Goal: Information Seeking & Learning: Learn about a topic

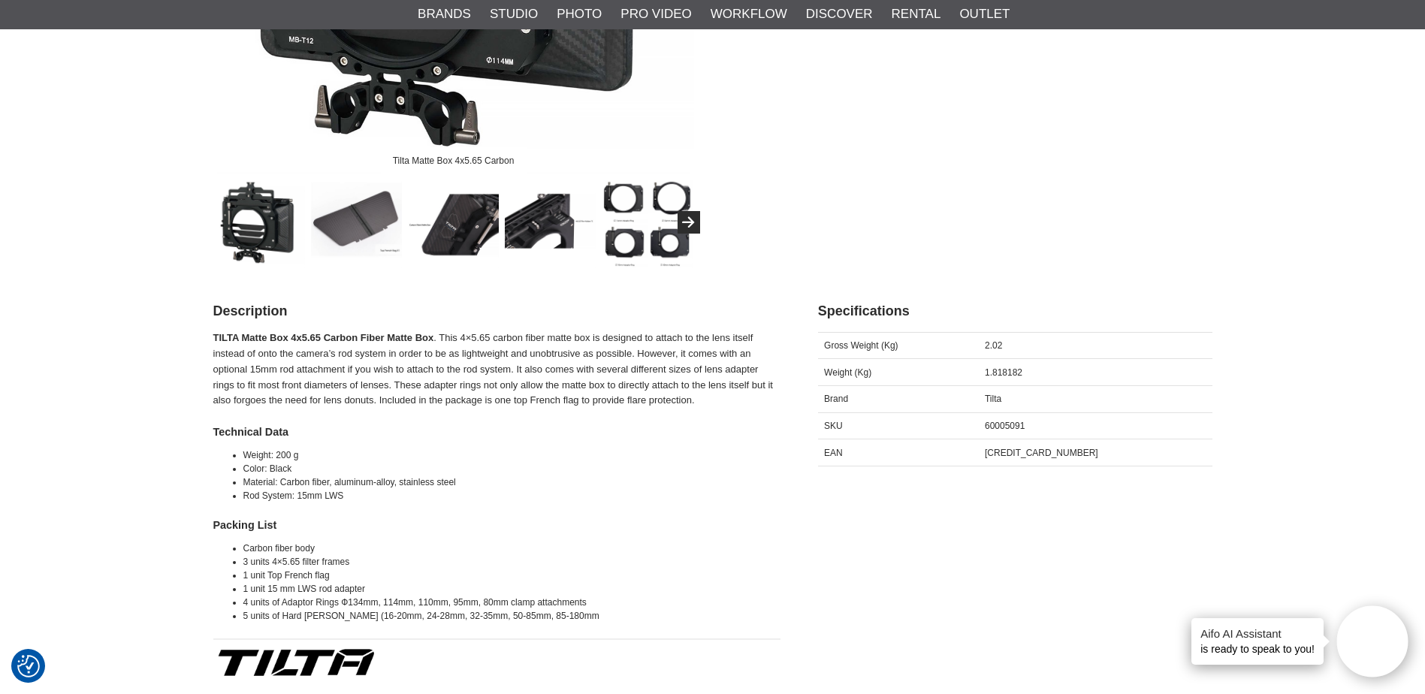
scroll to position [601, 0]
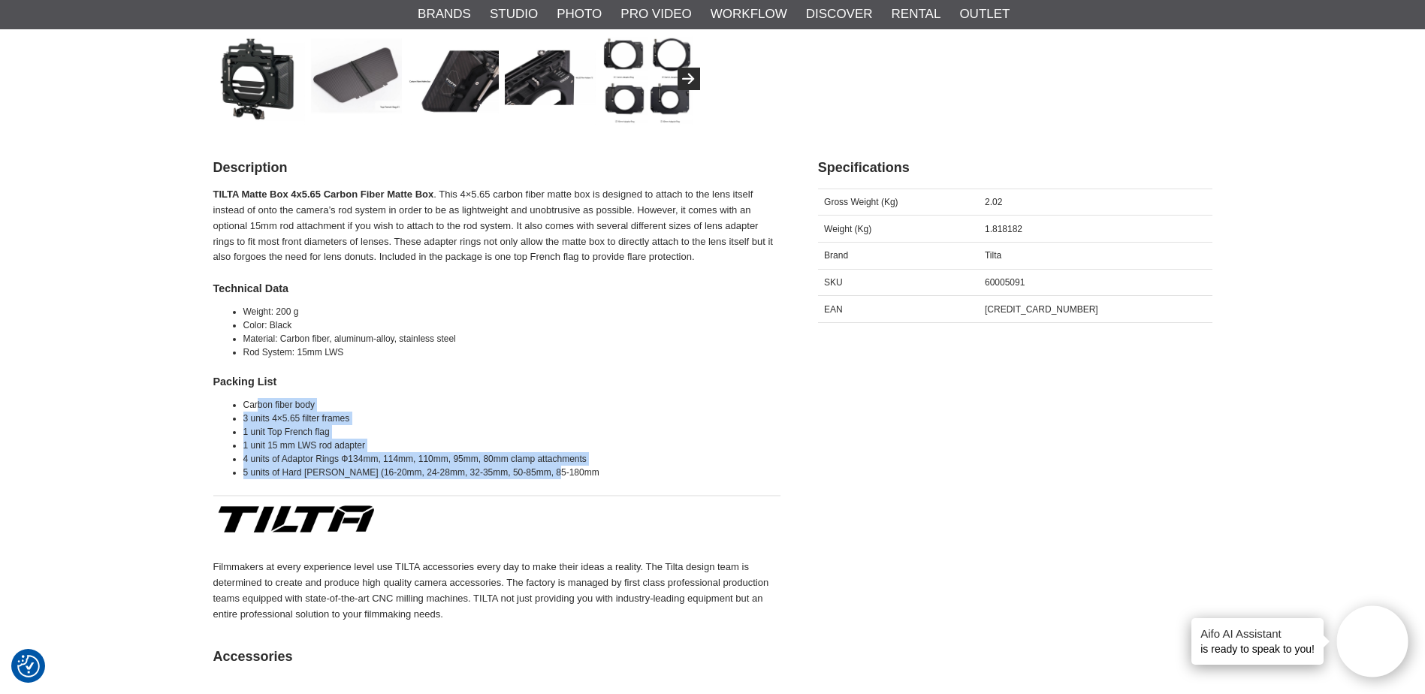
drag, startPoint x: 259, startPoint y: 409, endPoint x: 566, endPoint y: 470, distance: 312.7
click at [566, 470] on ul "Carbon fiber body 3 units 4×5.65 filter frames 1 unit Top French flag 1 unit 15…" at bounding box center [496, 438] width 567 height 81
drag, startPoint x: 566, startPoint y: 470, endPoint x: 449, endPoint y: 471, distance: 116.5
click at [449, 471] on li "5 units of Hard mattes (16-20mm, 24-28mm, 32-35mm, 50-85mm, 85-180mm" at bounding box center [511, 473] width 537 height 14
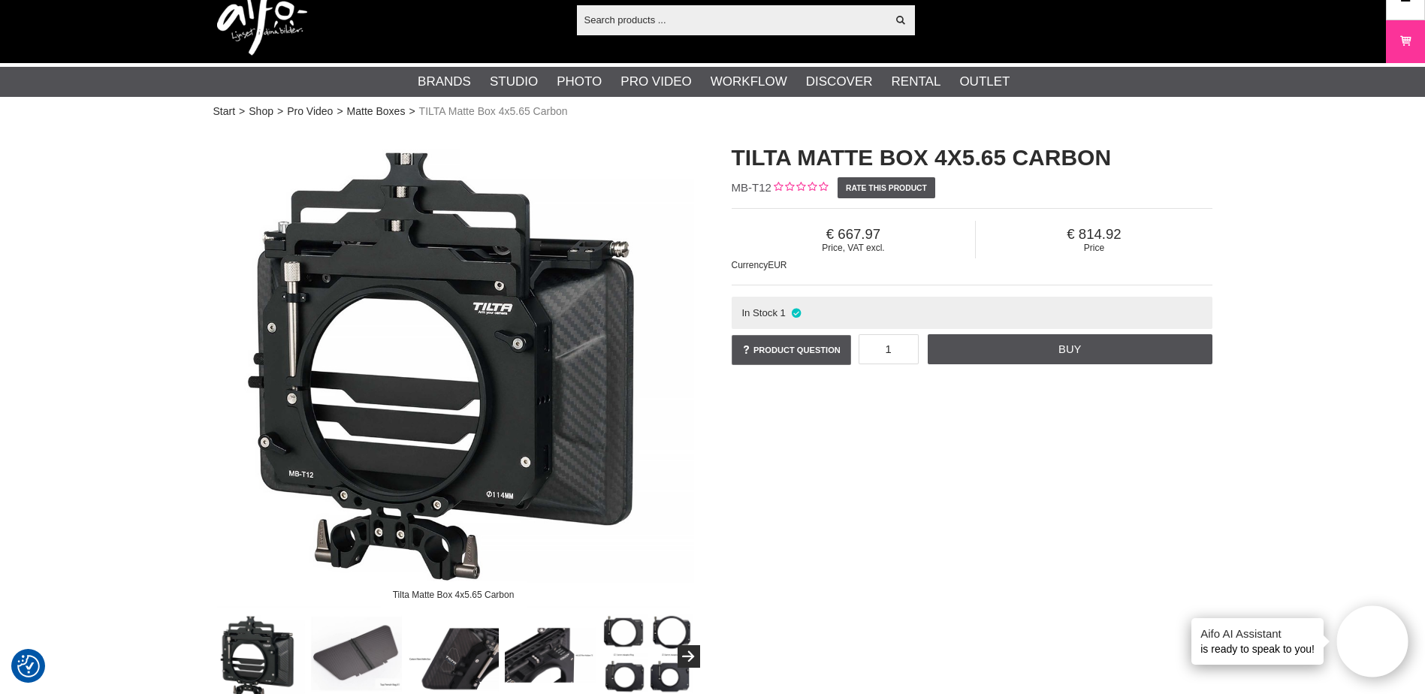
scroll to position [0, 0]
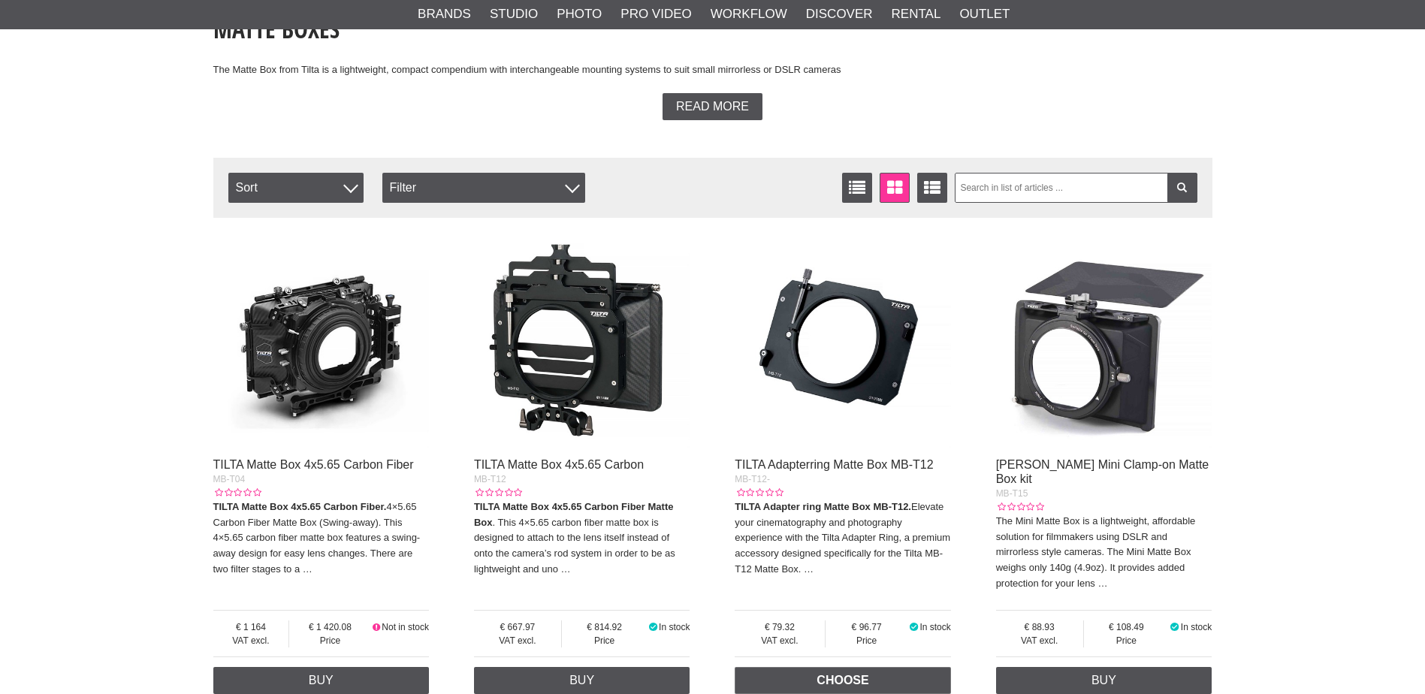
scroll to position [376, 0]
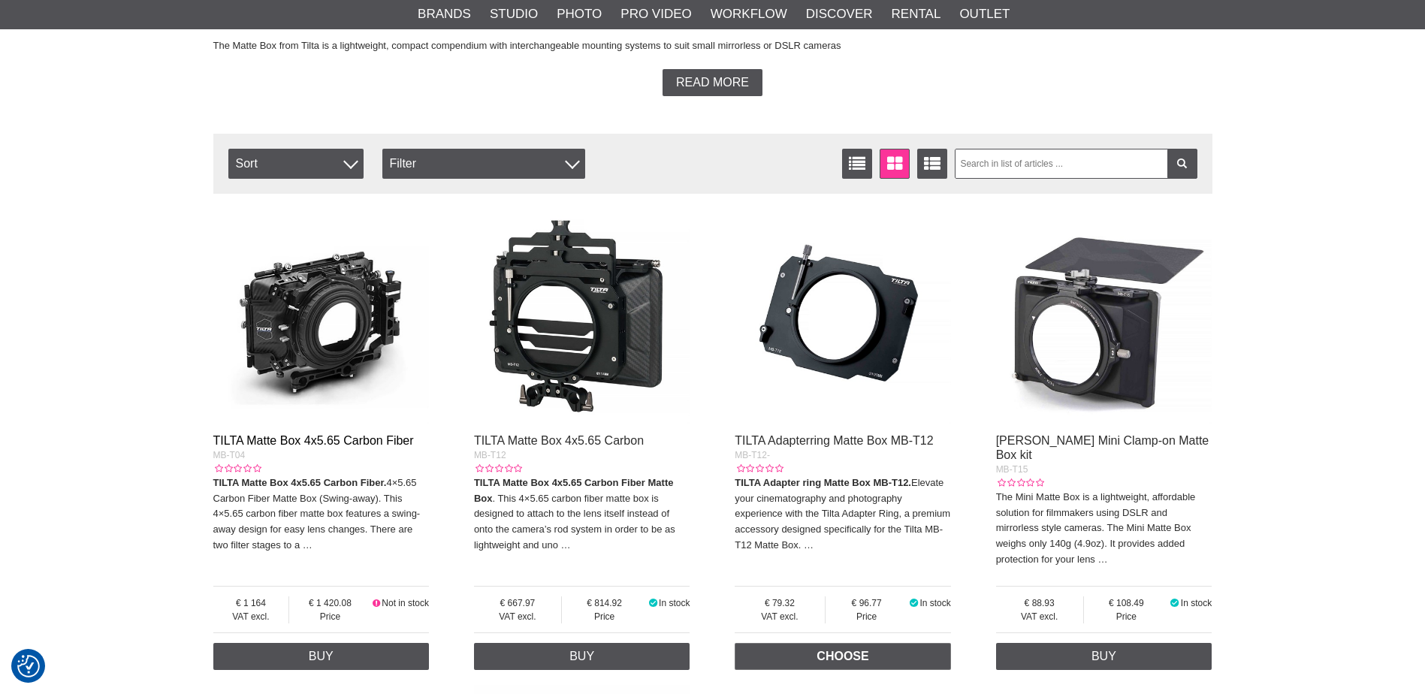
click at [335, 440] on link "TILTA Matte Box 4x5.65 Carbon Fiber" at bounding box center [313, 440] width 201 height 13
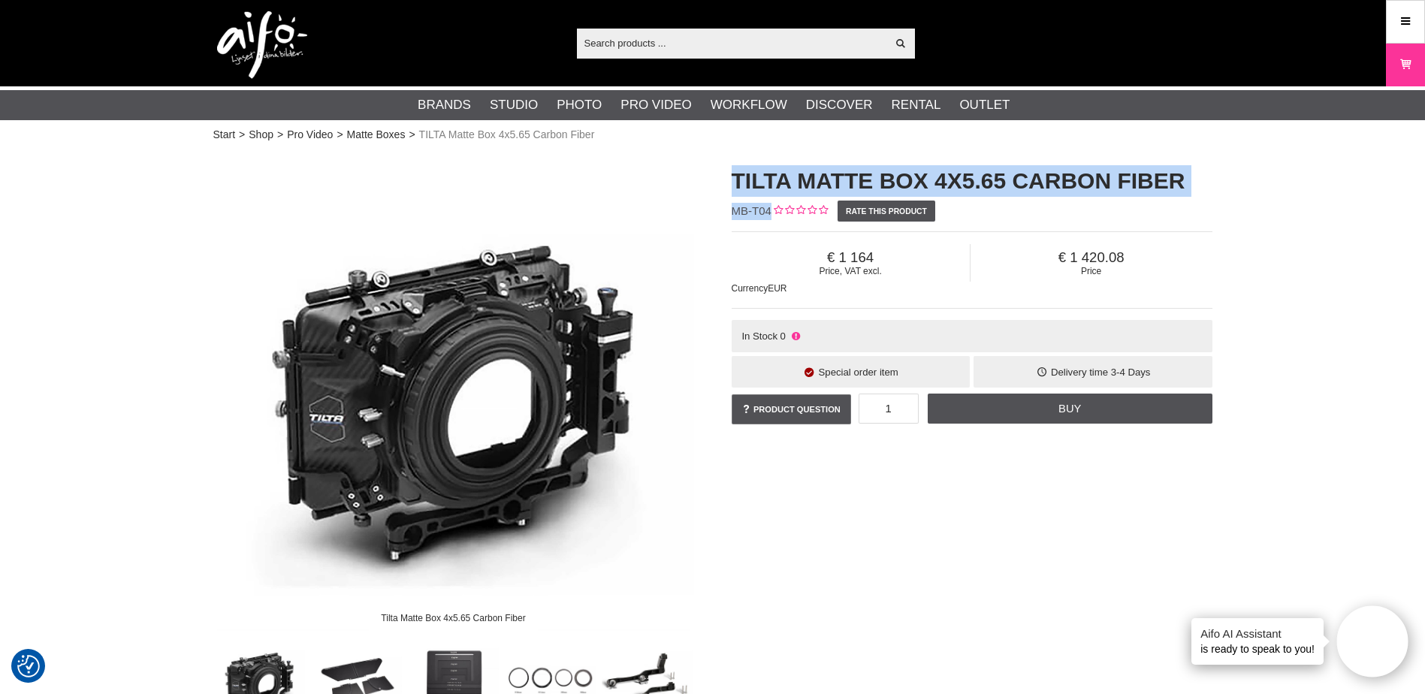
drag, startPoint x: 734, startPoint y: 180, endPoint x: 770, endPoint y: 206, distance: 44.6
click at [770, 206] on div "TILTA Matte Box 4x5.65 Carbon Fiber MB-T04 Rate this product Price, VAT excl. 1…" at bounding box center [972, 296] width 518 height 292
click at [825, 180] on h1 "TILTA Matte Box 4x5.65 Carbon Fiber" at bounding box center [972, 181] width 481 height 32
